Goal: Find specific page/section: Find specific page/section

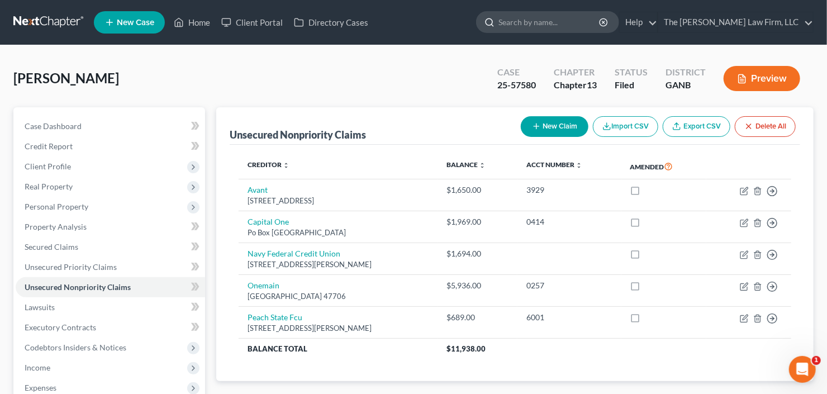
click at [567, 17] on input "search" at bounding box center [550, 22] width 102 height 21
type input "shelton"
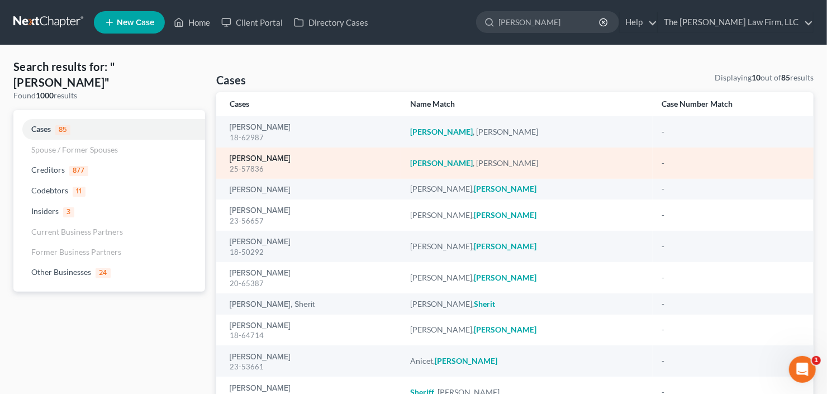
click at [254, 158] on link "Shelton, Tracy" at bounding box center [260, 159] width 61 height 8
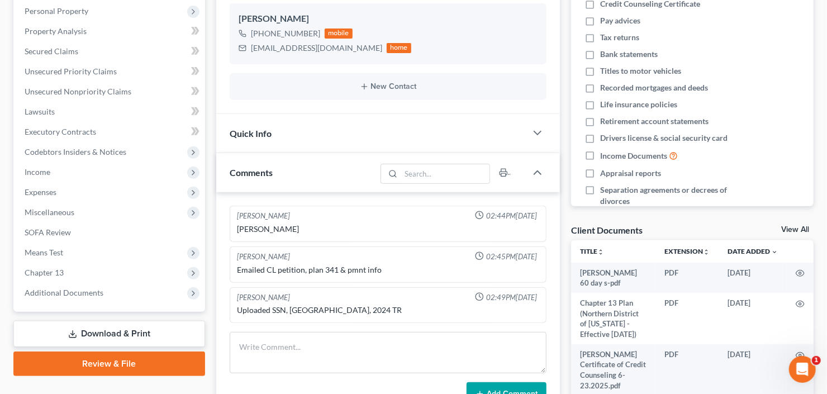
scroll to position [313, 0]
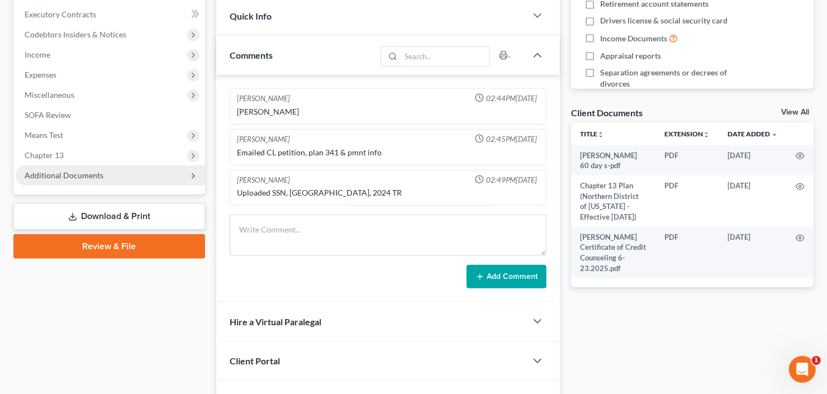
click at [78, 168] on span "Additional Documents" at bounding box center [110, 175] width 189 height 20
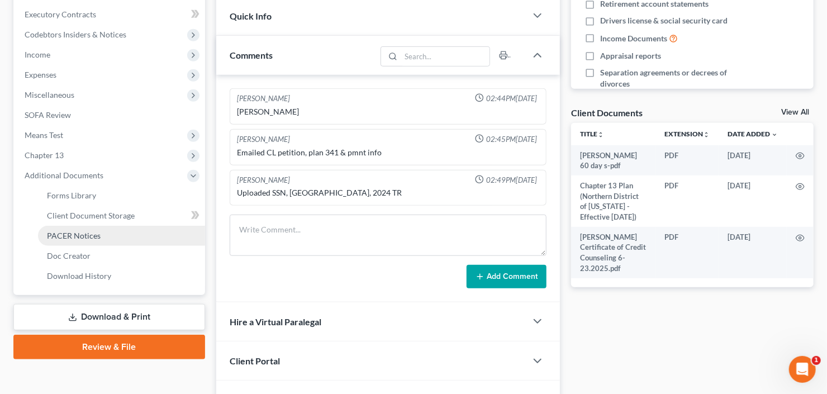
click at [87, 235] on span "PACER Notices" at bounding box center [74, 236] width 54 height 10
